Goal: Task Accomplishment & Management: Use online tool/utility

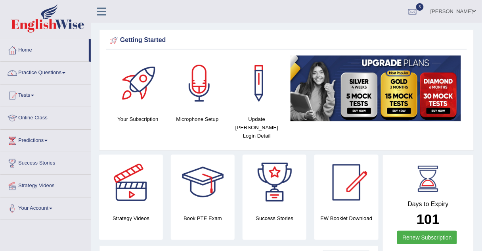
click at [45, 72] on link "Practice Questions" at bounding box center [45, 72] width 90 height 20
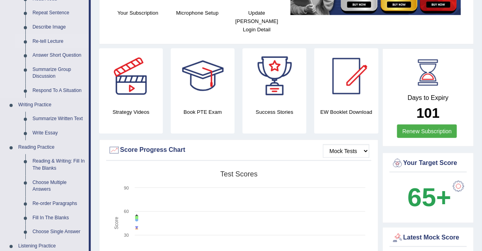
scroll to position [107, 0]
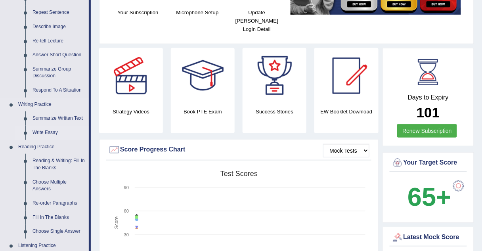
click at [42, 135] on link "Write Essay" at bounding box center [59, 133] width 60 height 14
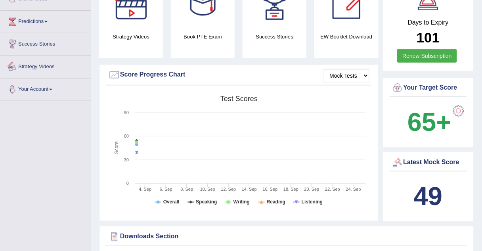
scroll to position [529, 0]
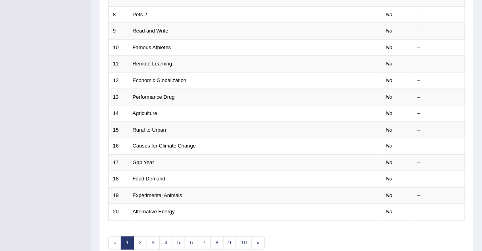
scroll to position [233, 0]
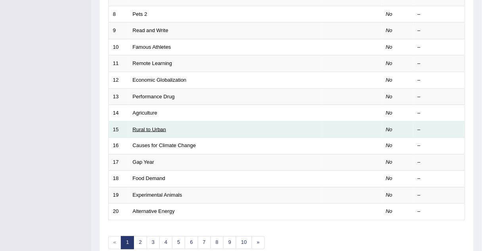
click at [141, 128] on link "Rural to Urban" at bounding box center [150, 129] width 34 height 6
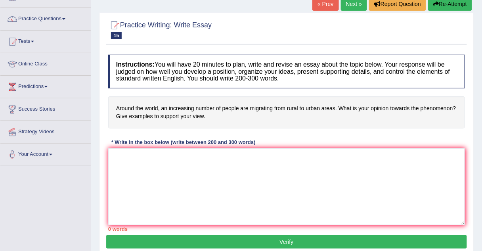
scroll to position [54, 0]
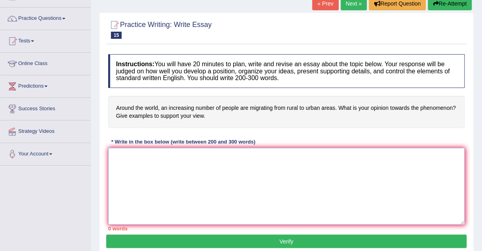
click at [150, 155] on textarea at bounding box center [286, 186] width 357 height 77
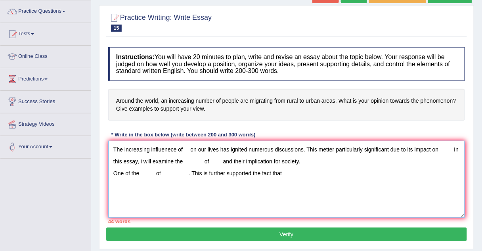
scroll to position [61, 0]
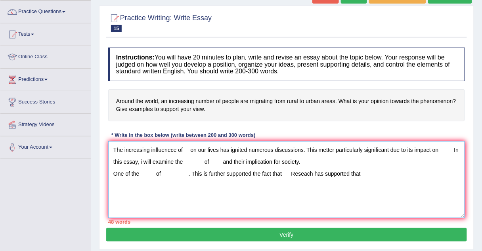
type textarea "The increasing influenece of on our lives has ignited numerous discussions. Thi…"
